Goal: Communication & Community: Answer question/provide support

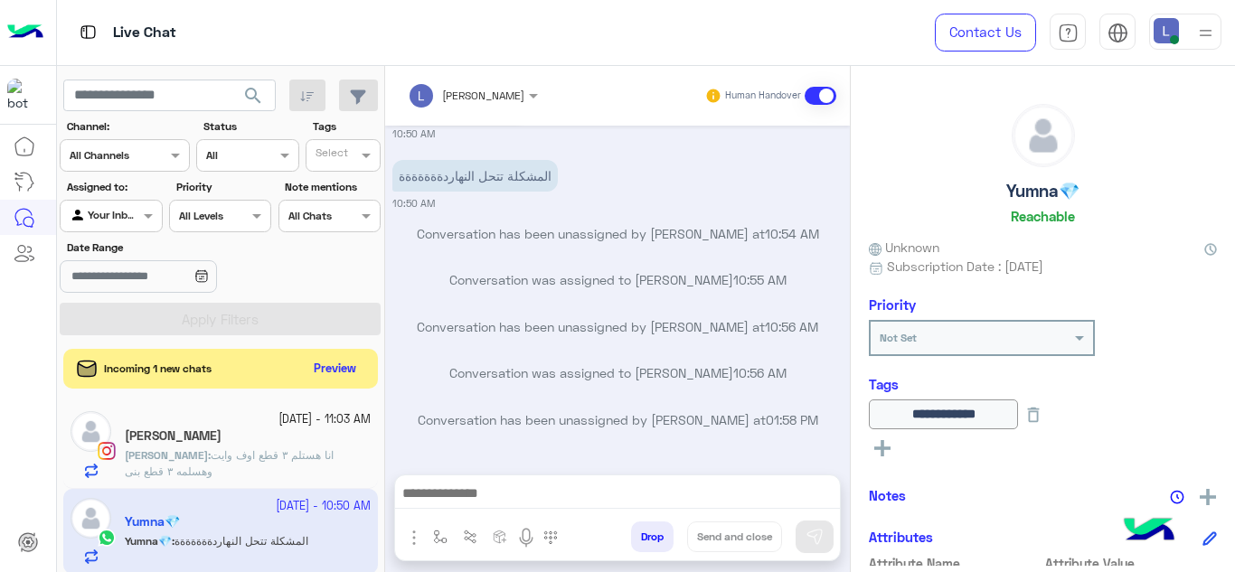
scroll to position [1, 0]
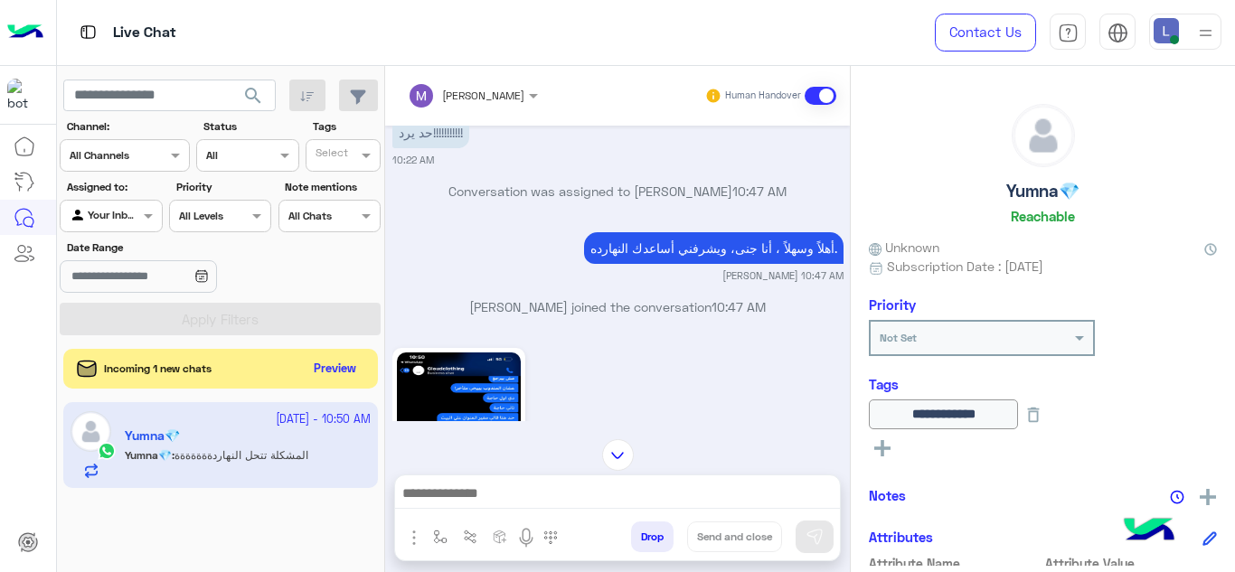
scroll to position [814, 0]
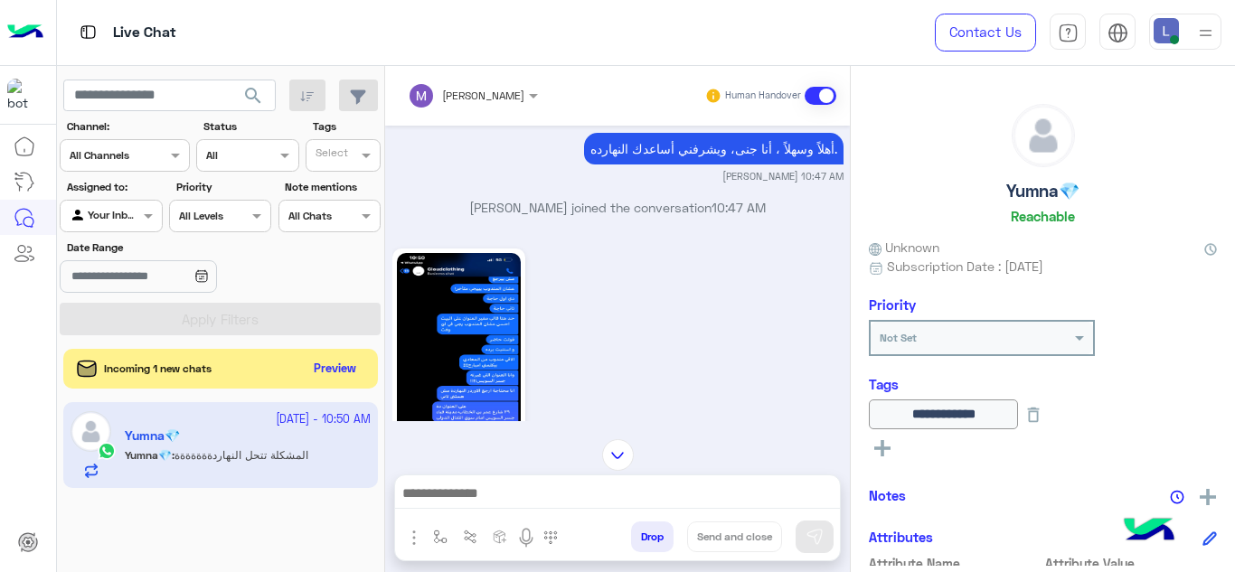
click at [1200, 33] on img at bounding box center [1205, 33] width 23 height 23
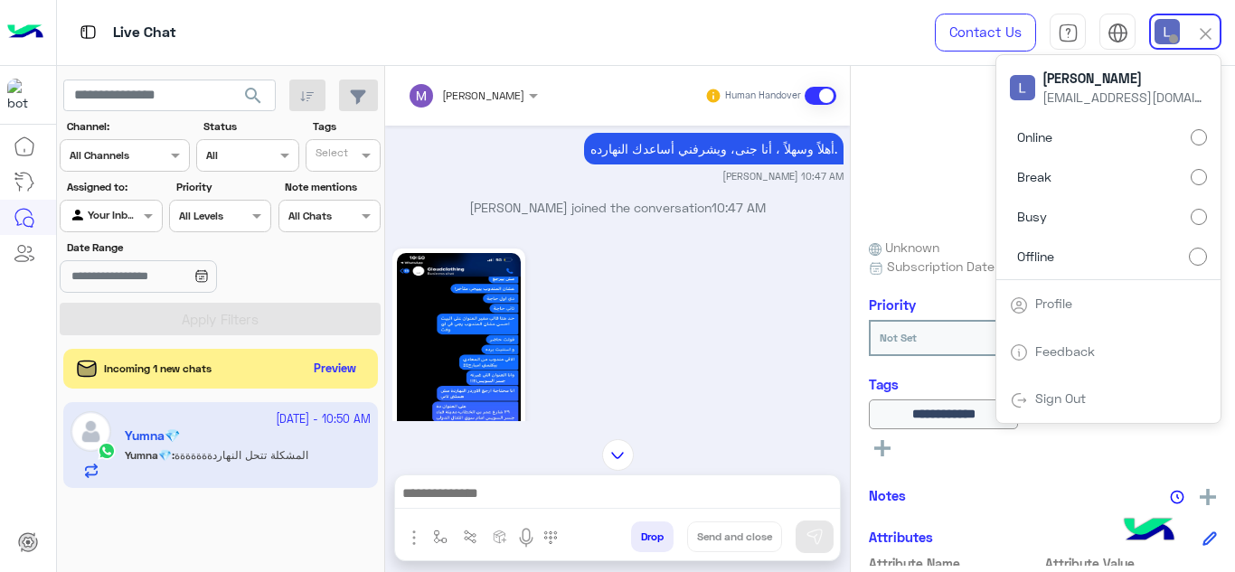
click at [771, 345] on div "10:50 AM" at bounding box center [617, 370] width 451 height 252
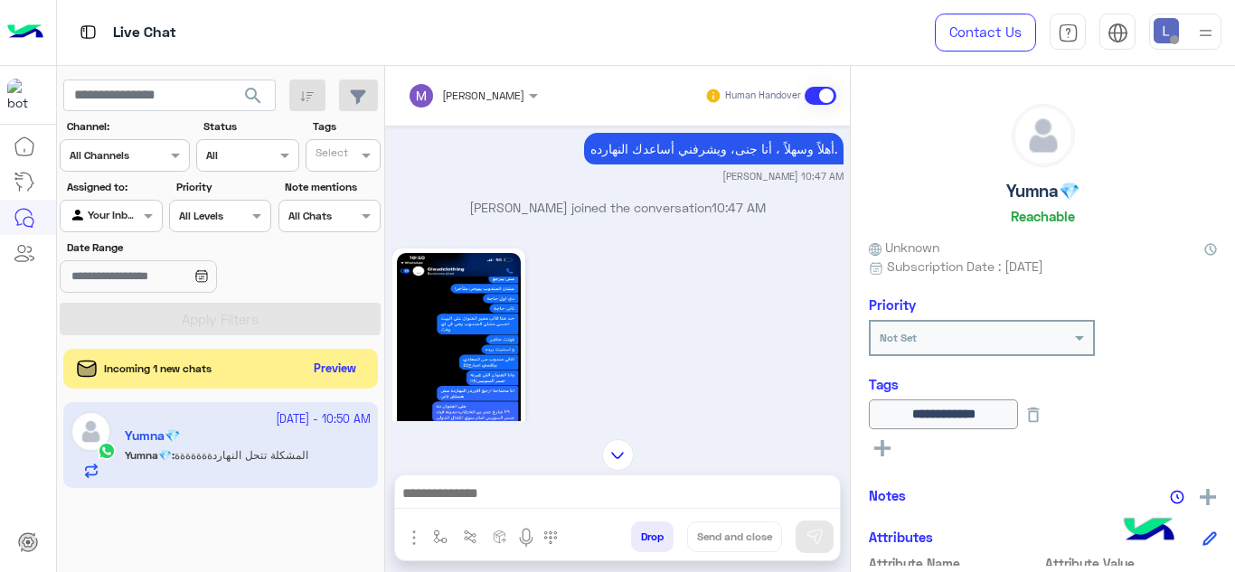
click at [1210, 36] on img at bounding box center [1205, 33] width 23 height 23
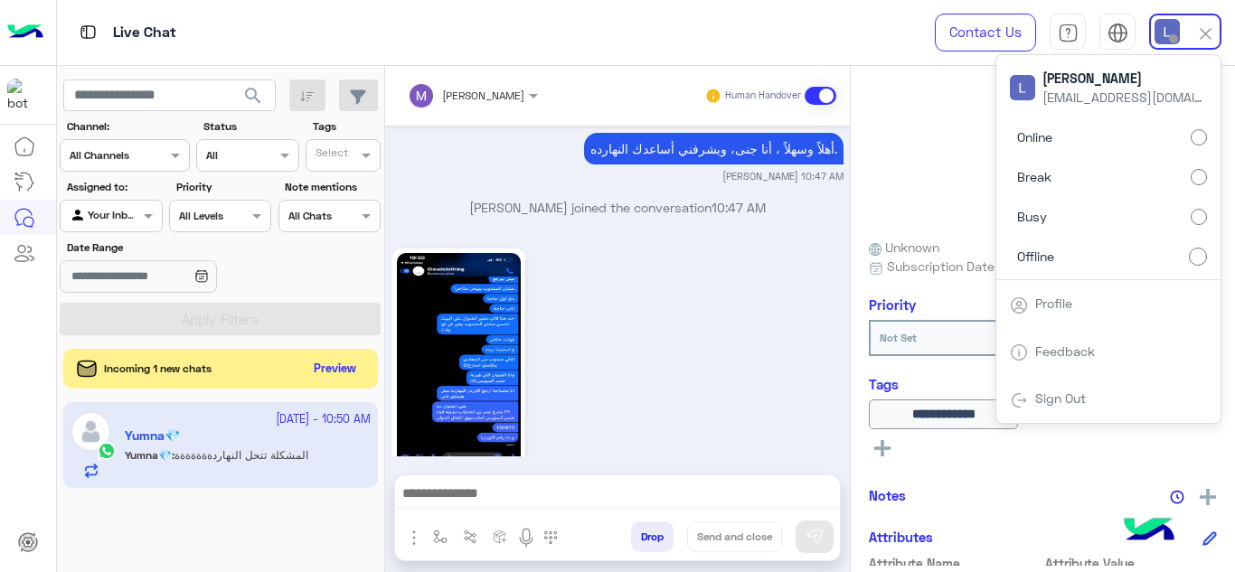
scroll to position [1621, 0]
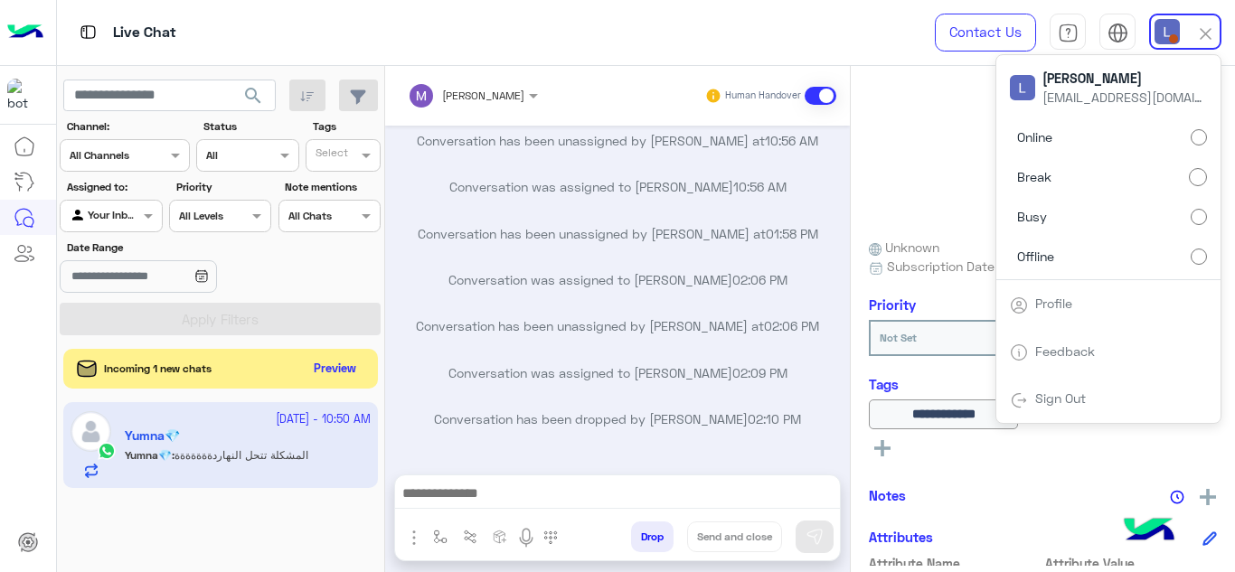
click at [924, 179] on div "Yumna💎 Reachable" at bounding box center [1043, 167] width 348 height 127
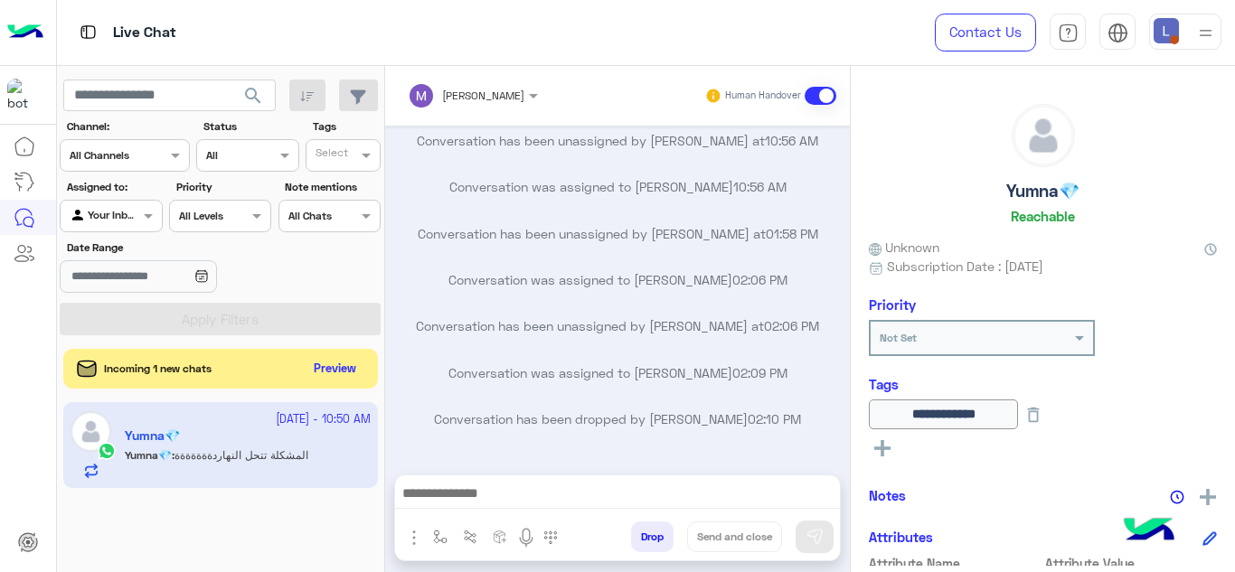
click at [1195, 15] on div at bounding box center [1205, 31] width 23 height 34
